Goal: Navigation & Orientation: Find specific page/section

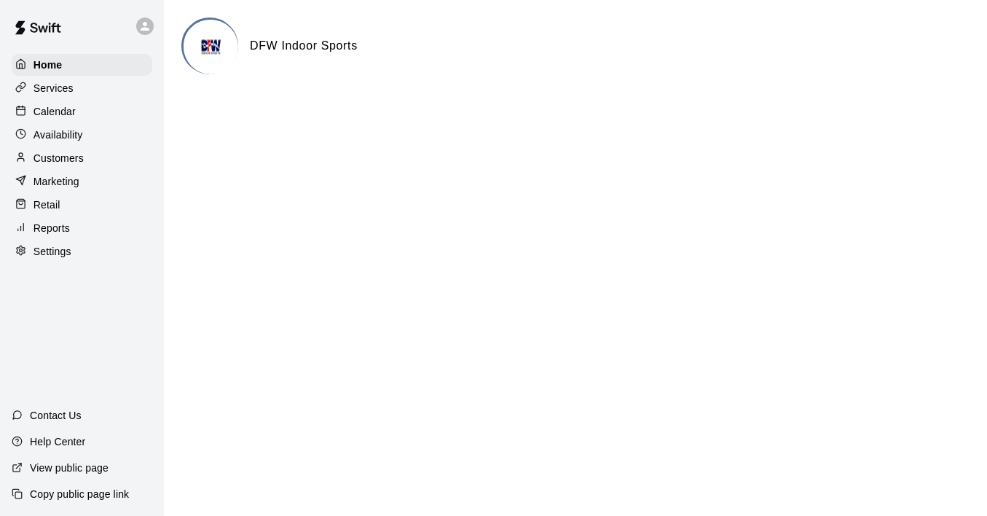
click at [58, 113] on p "Calendar" at bounding box center [54, 111] width 42 height 15
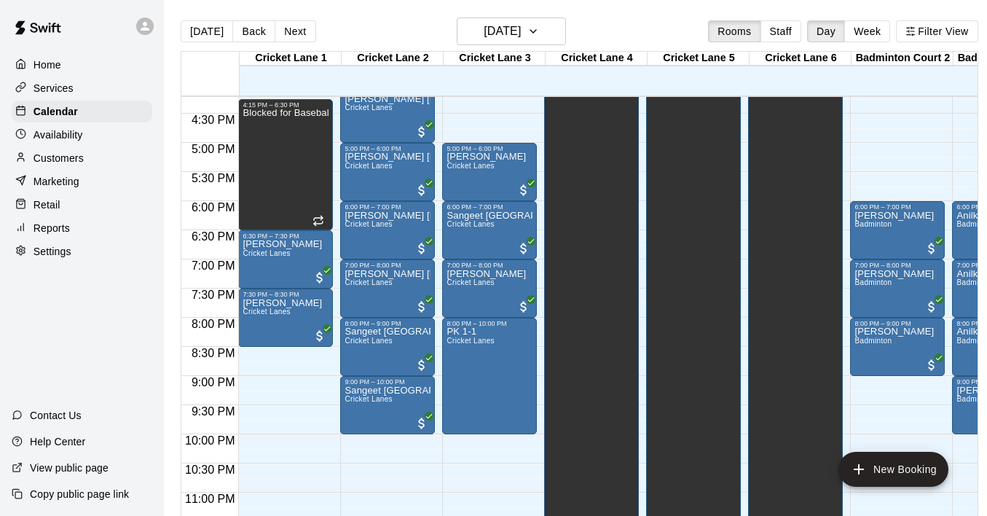
scroll to position [942, 0]
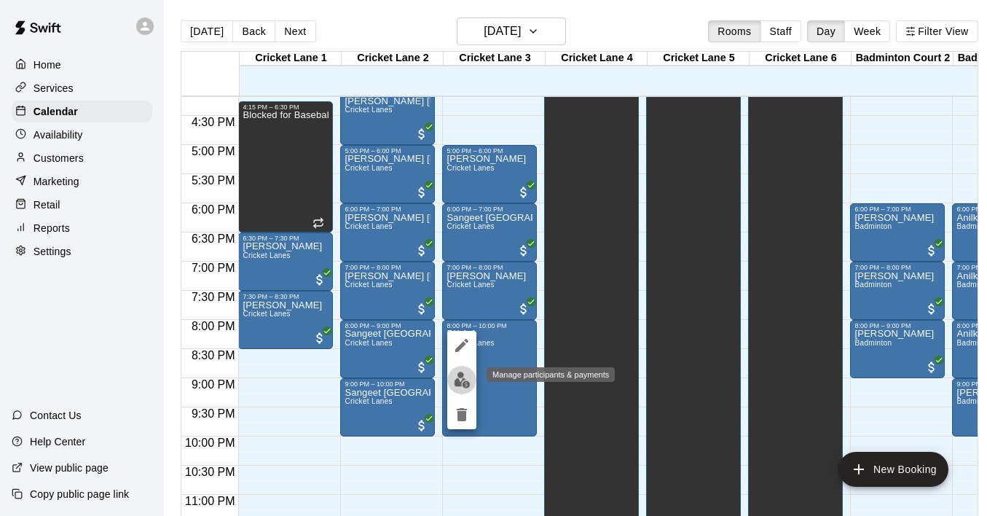
click at [468, 380] on img "edit" at bounding box center [462, 379] width 17 height 17
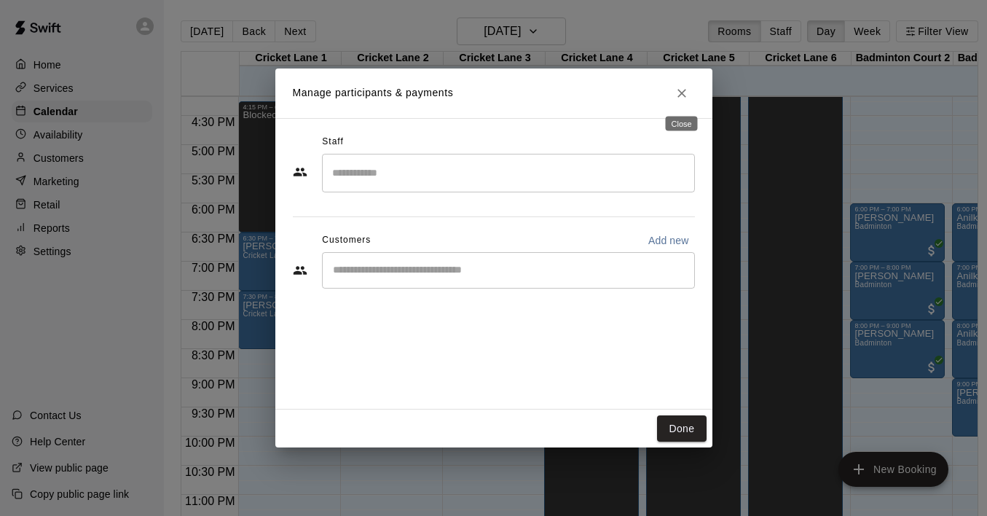
click at [680, 92] on icon "Close" at bounding box center [681, 93] width 9 height 9
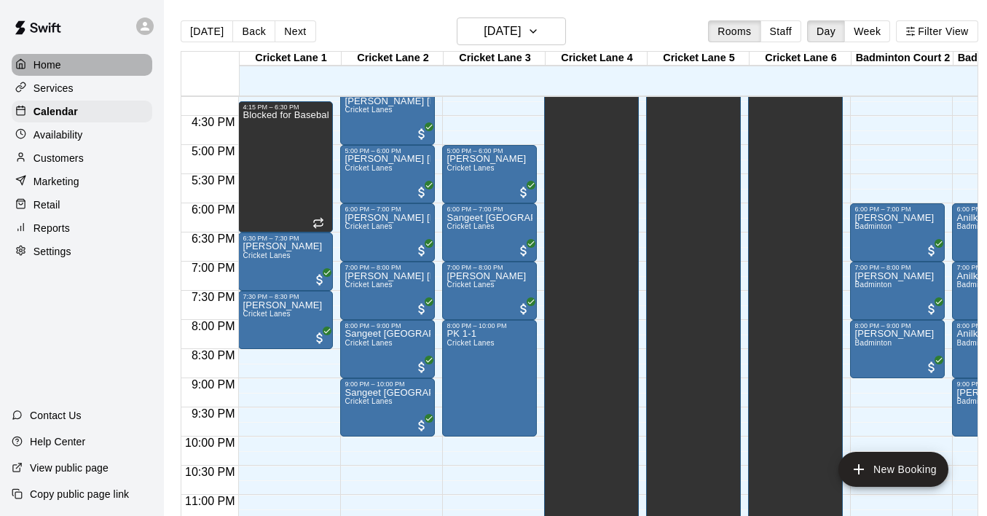
click at [63, 66] on div "Home" at bounding box center [82, 65] width 141 height 22
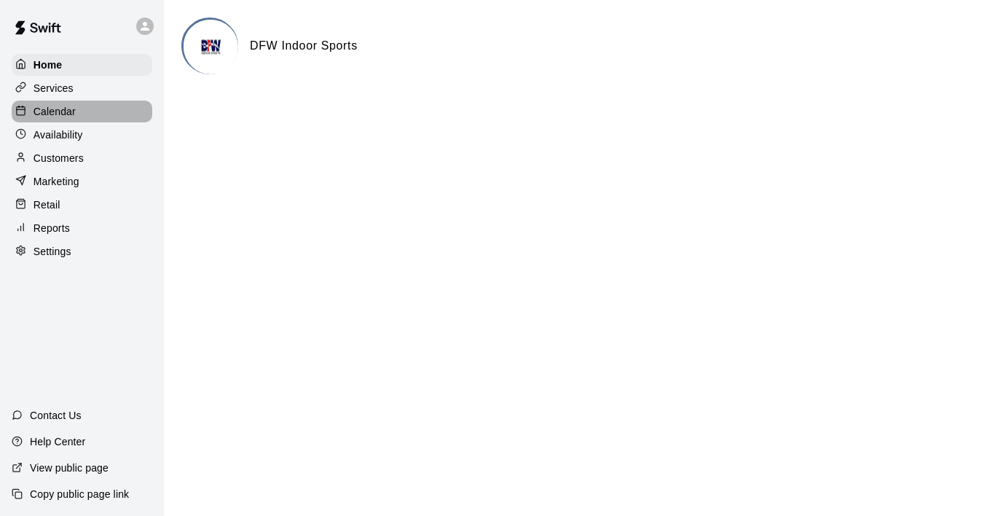
click at [56, 116] on p "Calendar" at bounding box center [54, 111] width 42 height 15
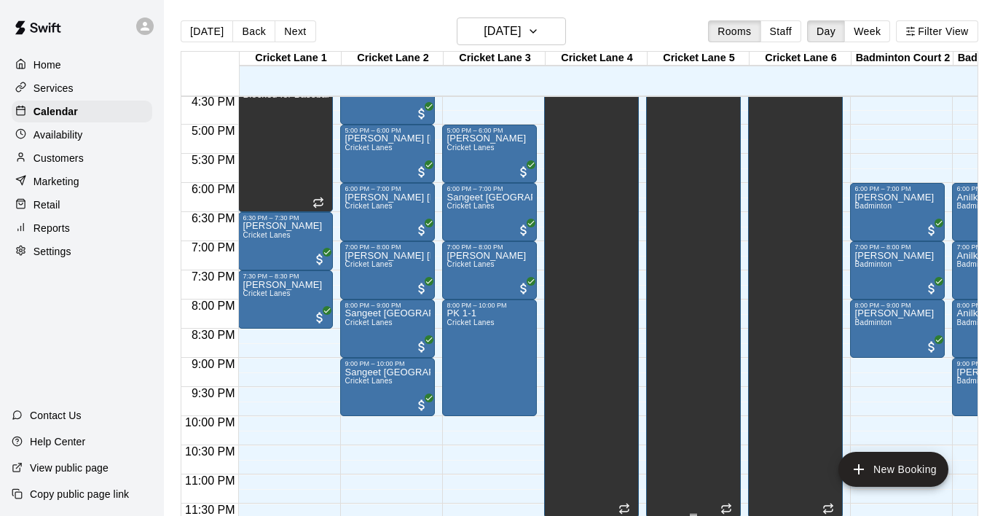
scroll to position [23, 0]
